Goal: Information Seeking & Learning: Learn about a topic

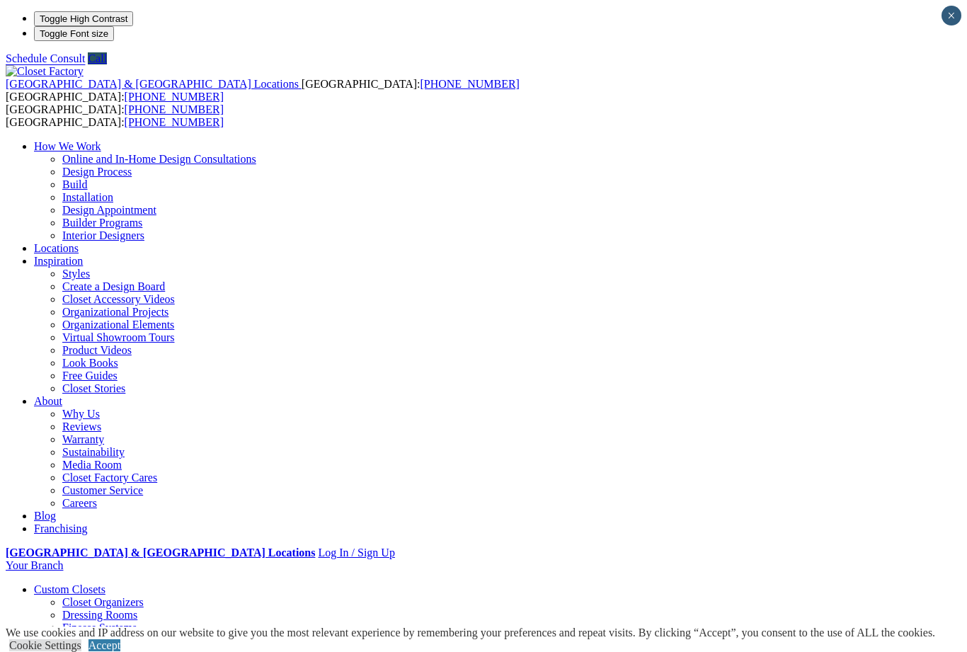
click at [120, 639] on link "Accept" at bounding box center [104, 645] width 32 height 12
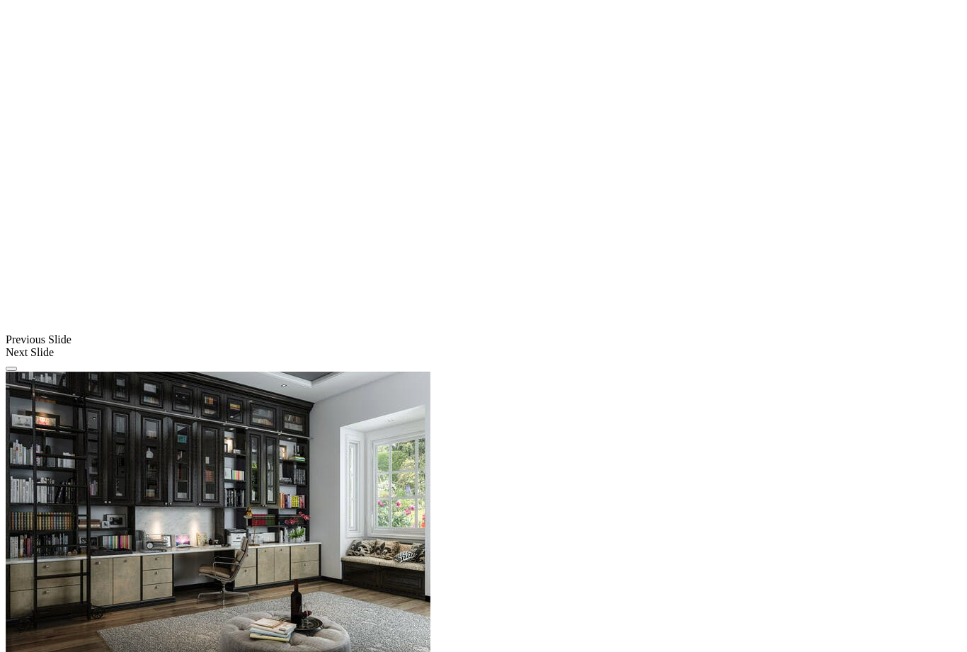
scroll to position [1017, 0]
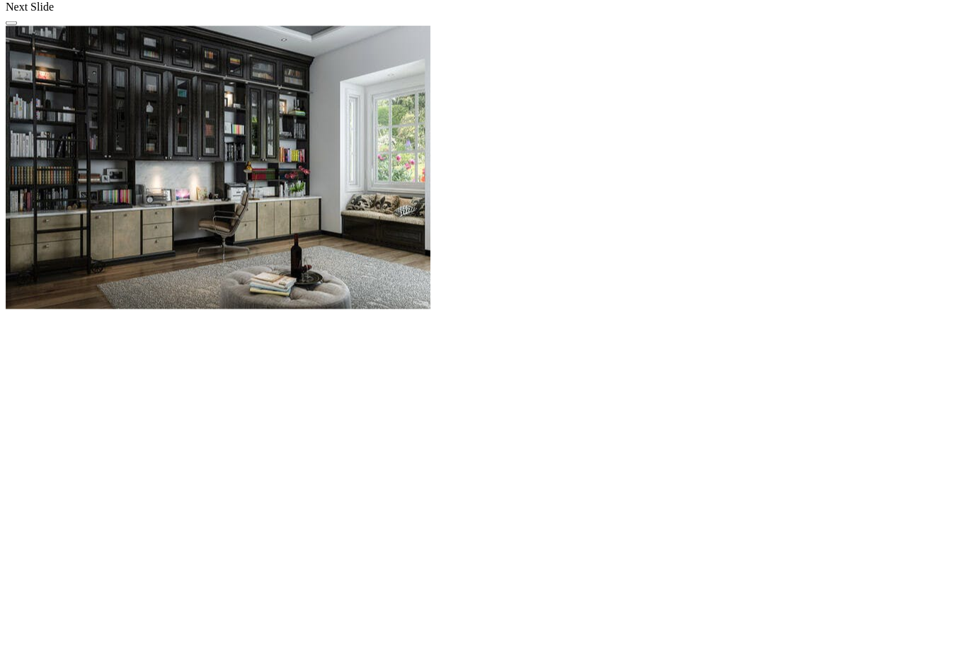
scroll to position [1361, 0]
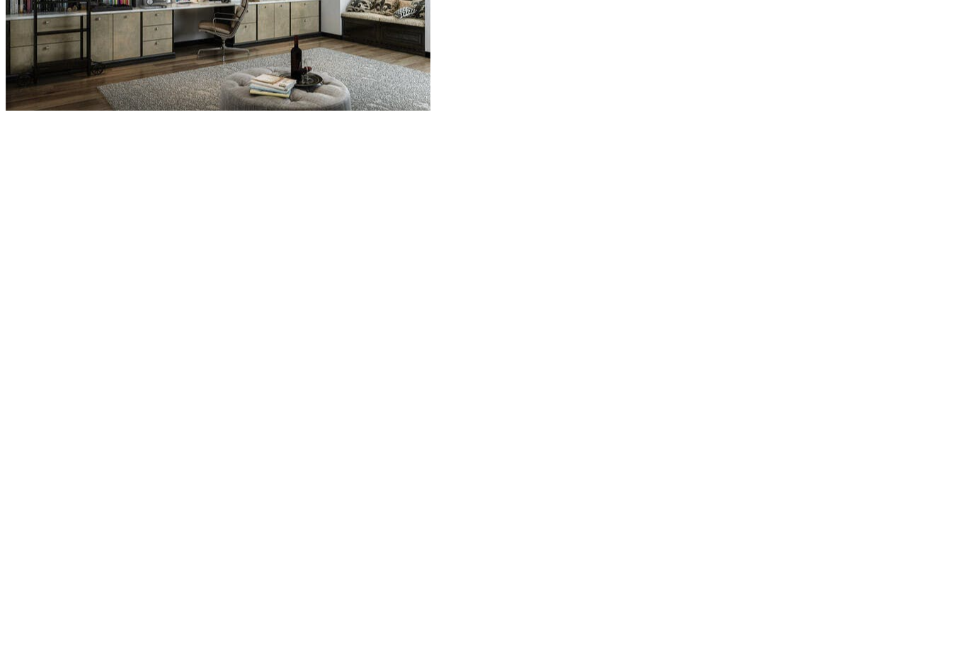
scroll to position [1543, 0]
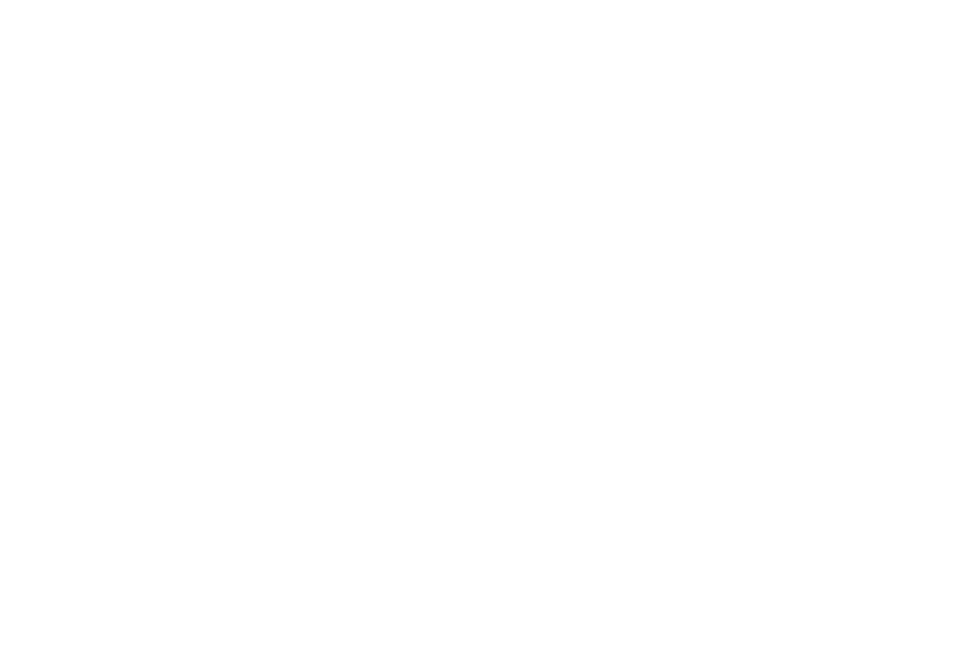
scroll to position [1789, 0]
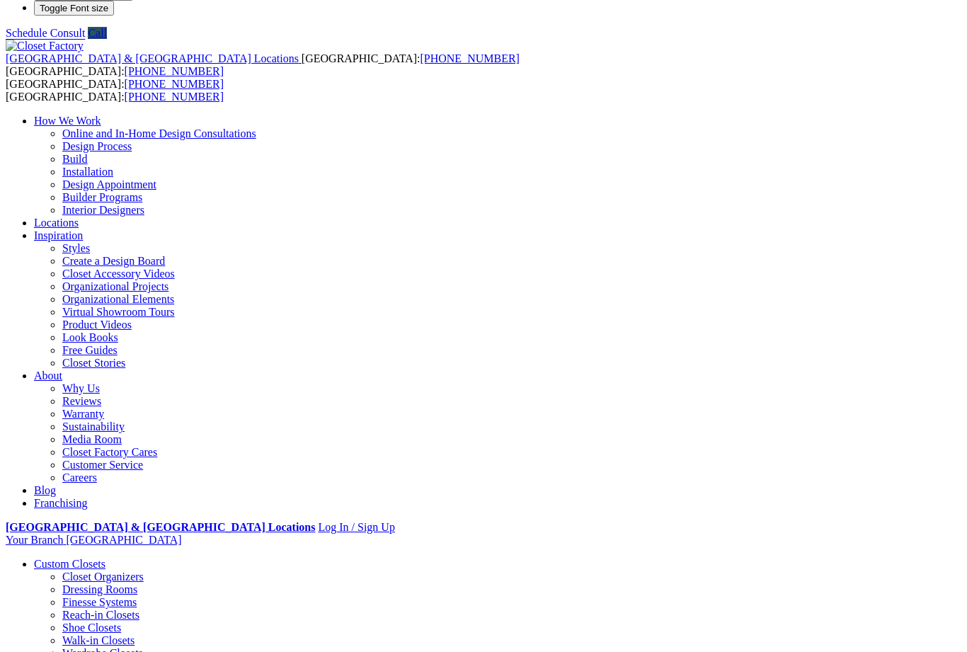
scroll to position [0, 0]
